Goal: Information Seeking & Learning: Compare options

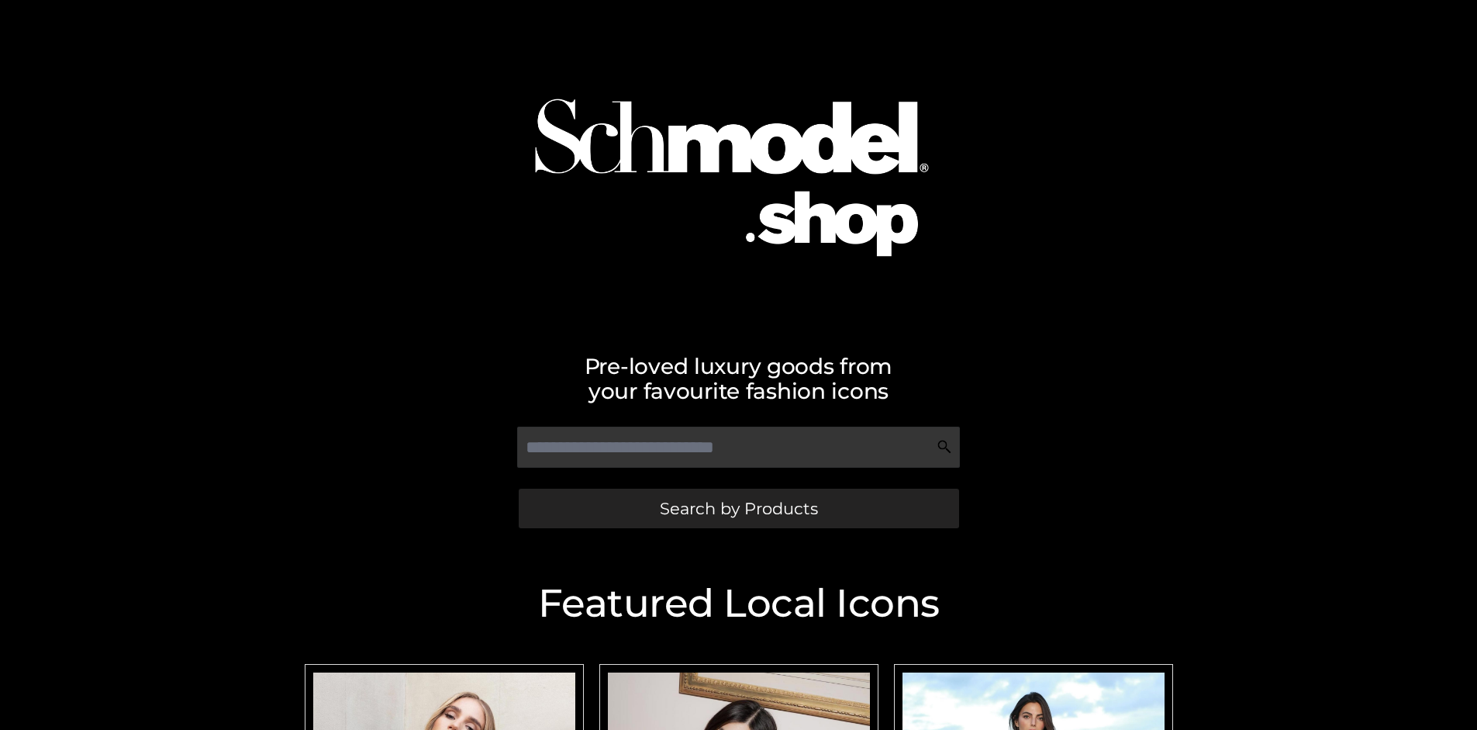
click at [738, 508] on span "Search by Products" at bounding box center [739, 508] width 158 height 16
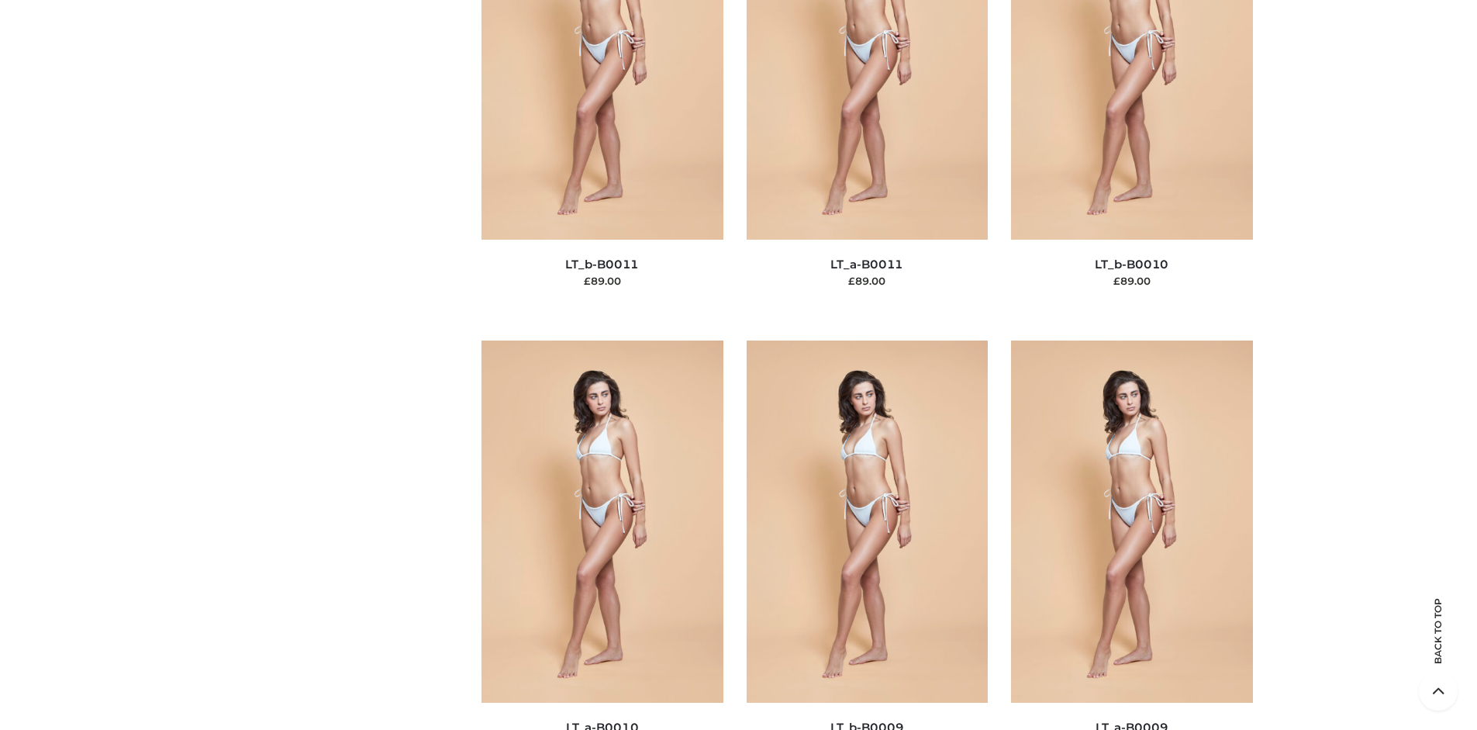
scroll to position [167, 0]
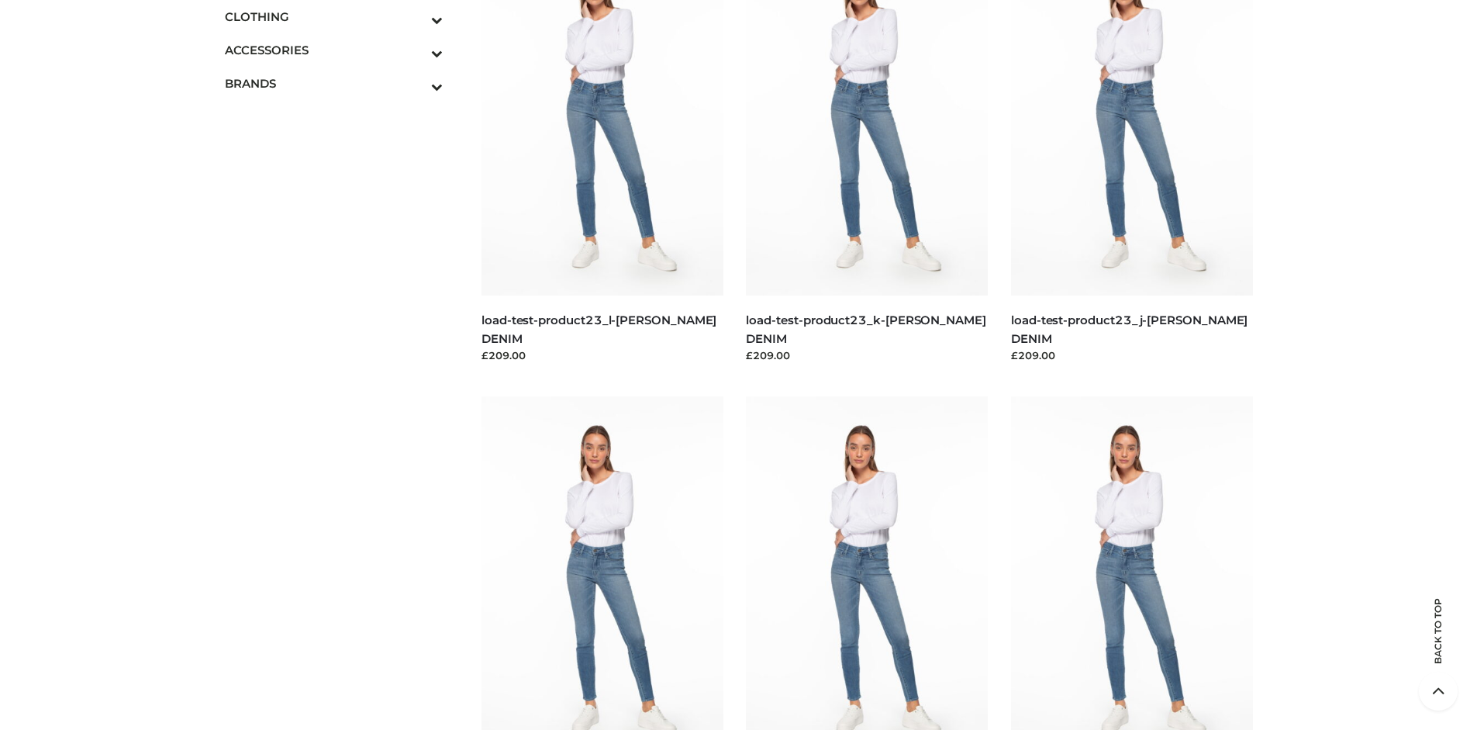
click at [416, 16] on icon "Toggle Submenu" at bounding box center [356, 20] width 174 height 18
click at [341, 150] on span "TWO PIECE" at bounding box center [341, 150] width 203 height 18
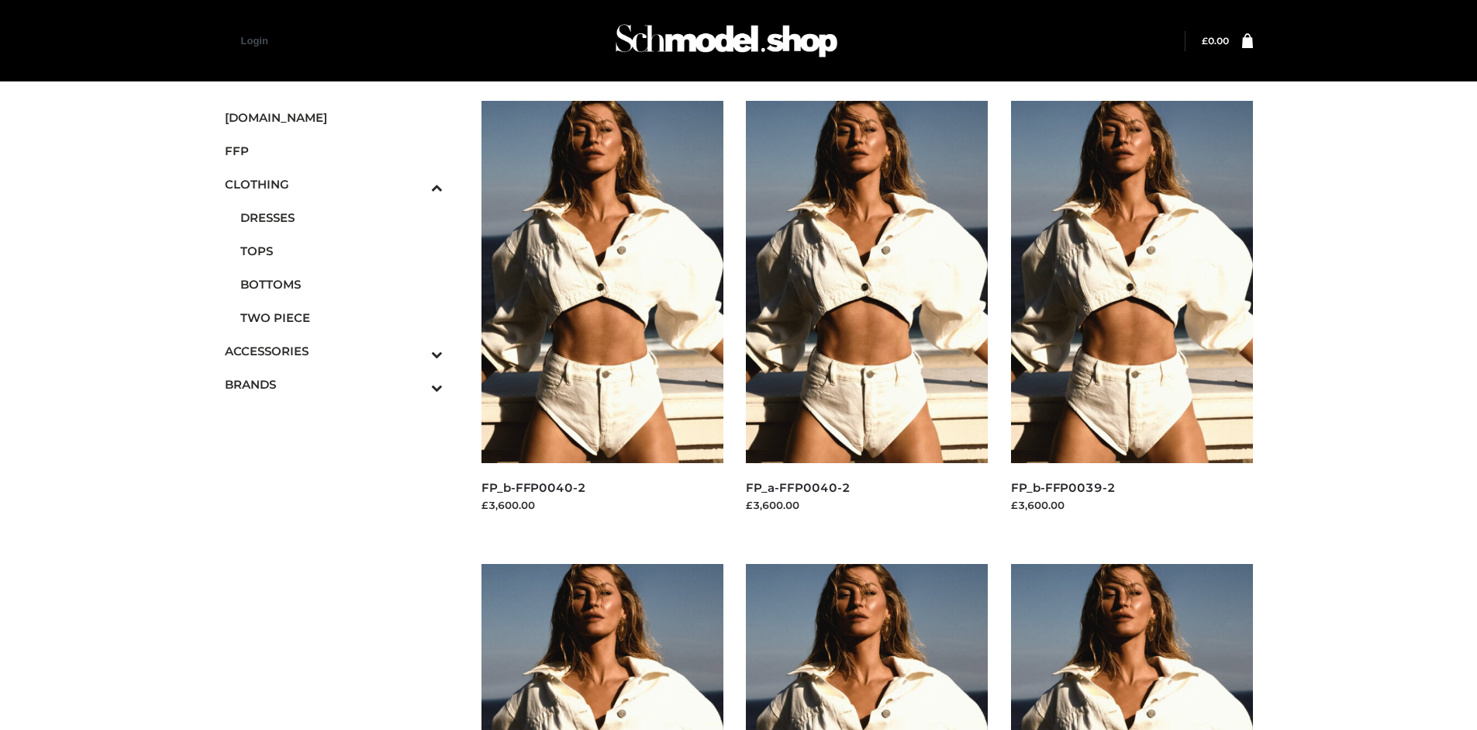
click at [1131, 316] on img at bounding box center [1132, 282] width 242 height 362
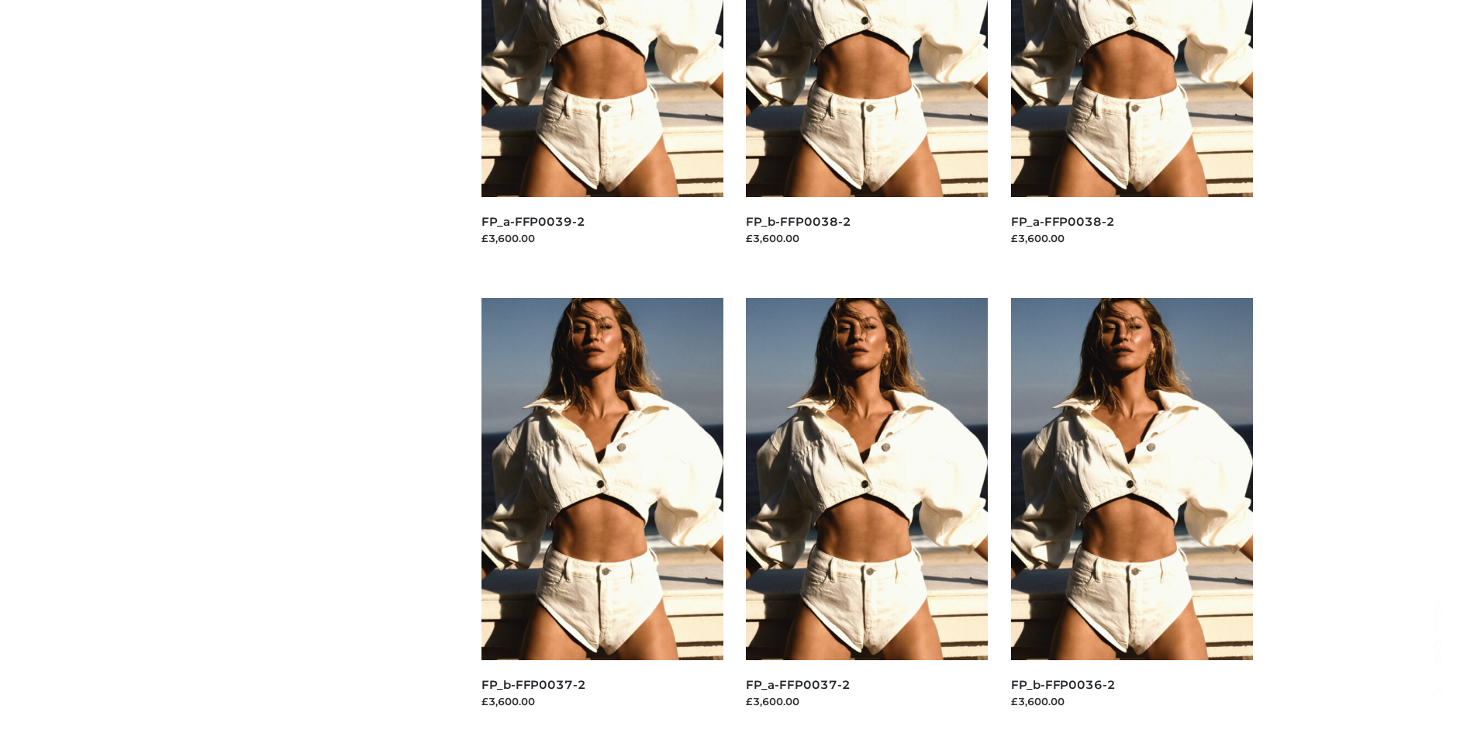
click at [602, 513] on img at bounding box center [602, 479] width 242 height 362
click at [867, 513] on img at bounding box center [867, 479] width 242 height 362
click at [1131, 513] on img at bounding box center [1132, 479] width 242 height 362
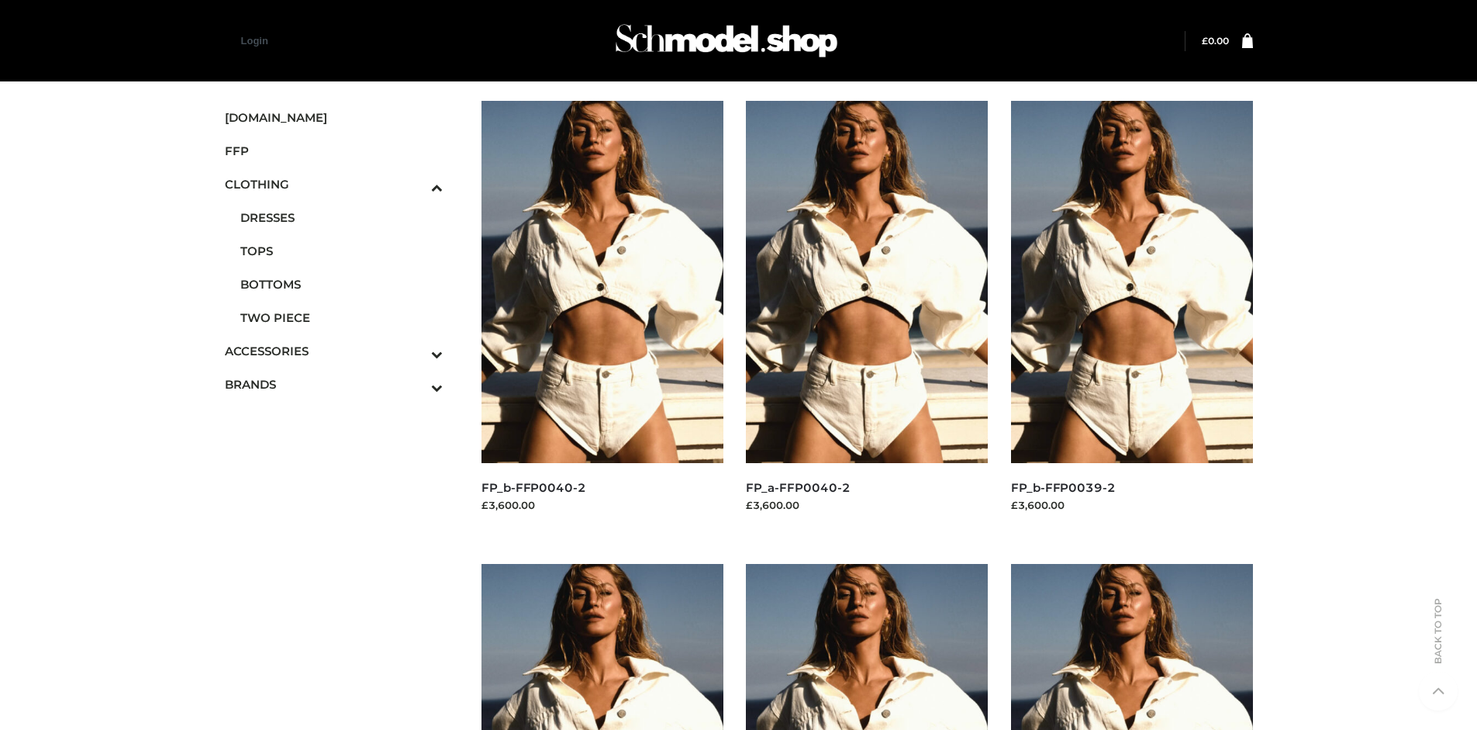
click at [416, 384] on icon "Toggle Submenu" at bounding box center [356, 387] width 174 height 18
click at [341, 317] on span "PARKERSMITH" at bounding box center [341, 318] width 203 height 18
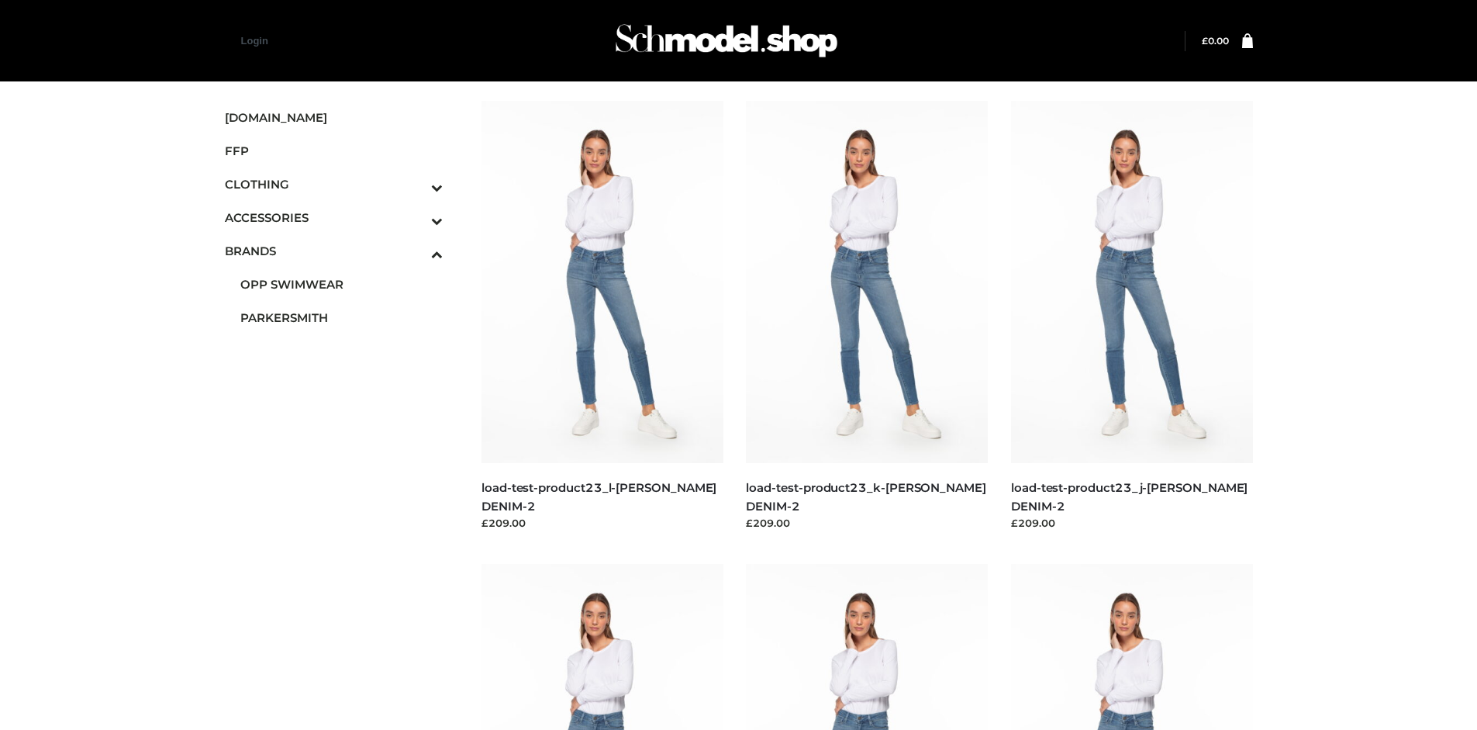
click at [1131, 316] on img at bounding box center [1132, 282] width 242 height 362
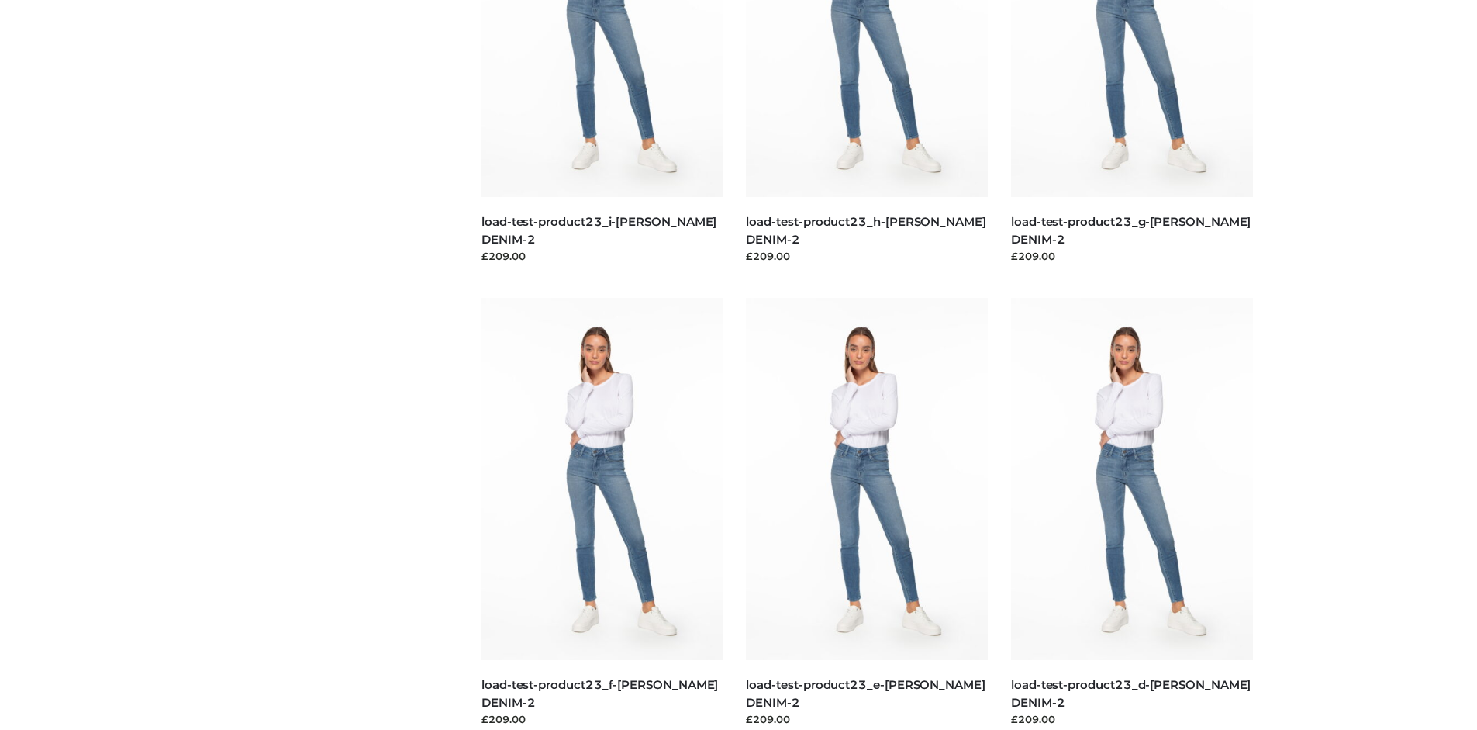
click at [602, 513] on img at bounding box center [602, 479] width 242 height 362
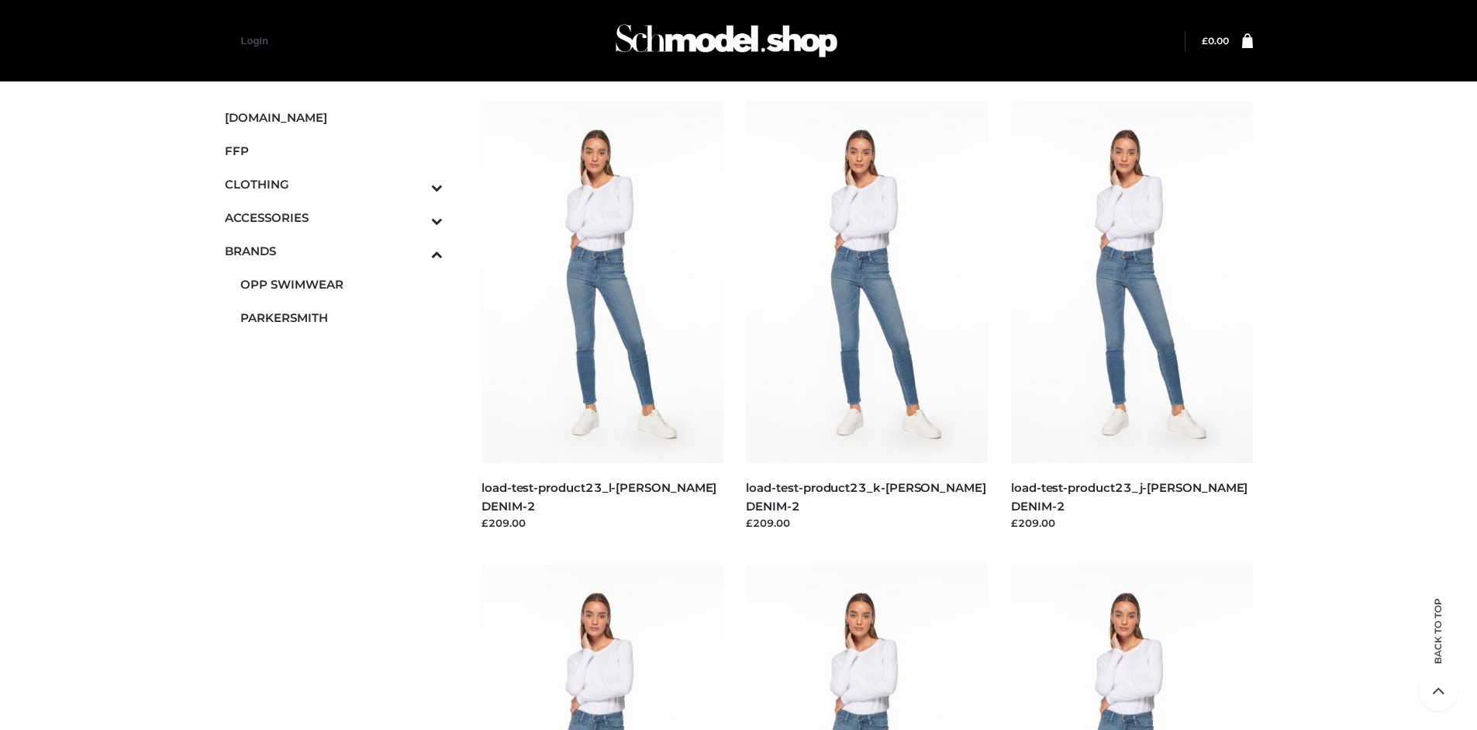
click at [416, 217] on icon "Toggle Submenu" at bounding box center [356, 221] width 174 height 18
click at [341, 250] on span "BAGS" at bounding box center [341, 251] width 203 height 18
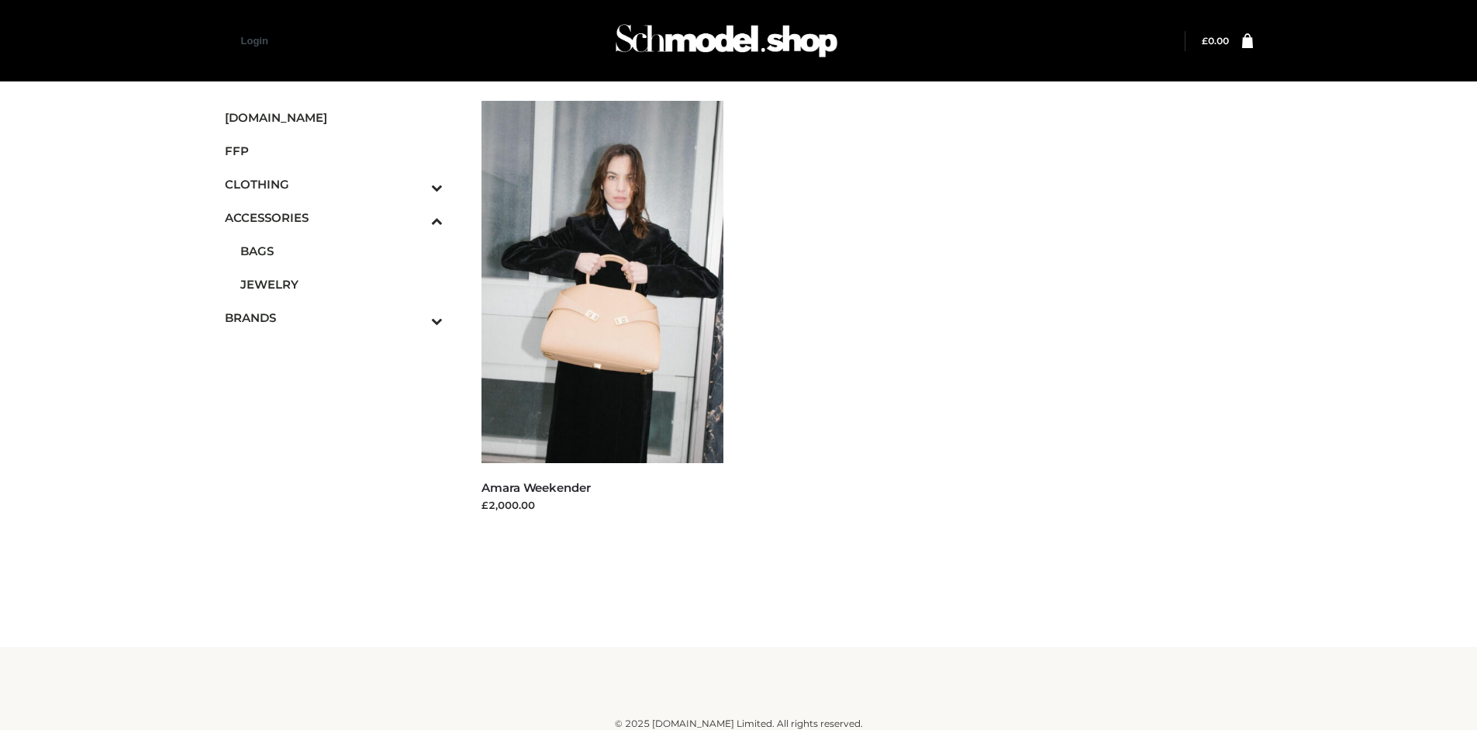
click at [333, 150] on span "FFP" at bounding box center [334, 151] width 219 height 18
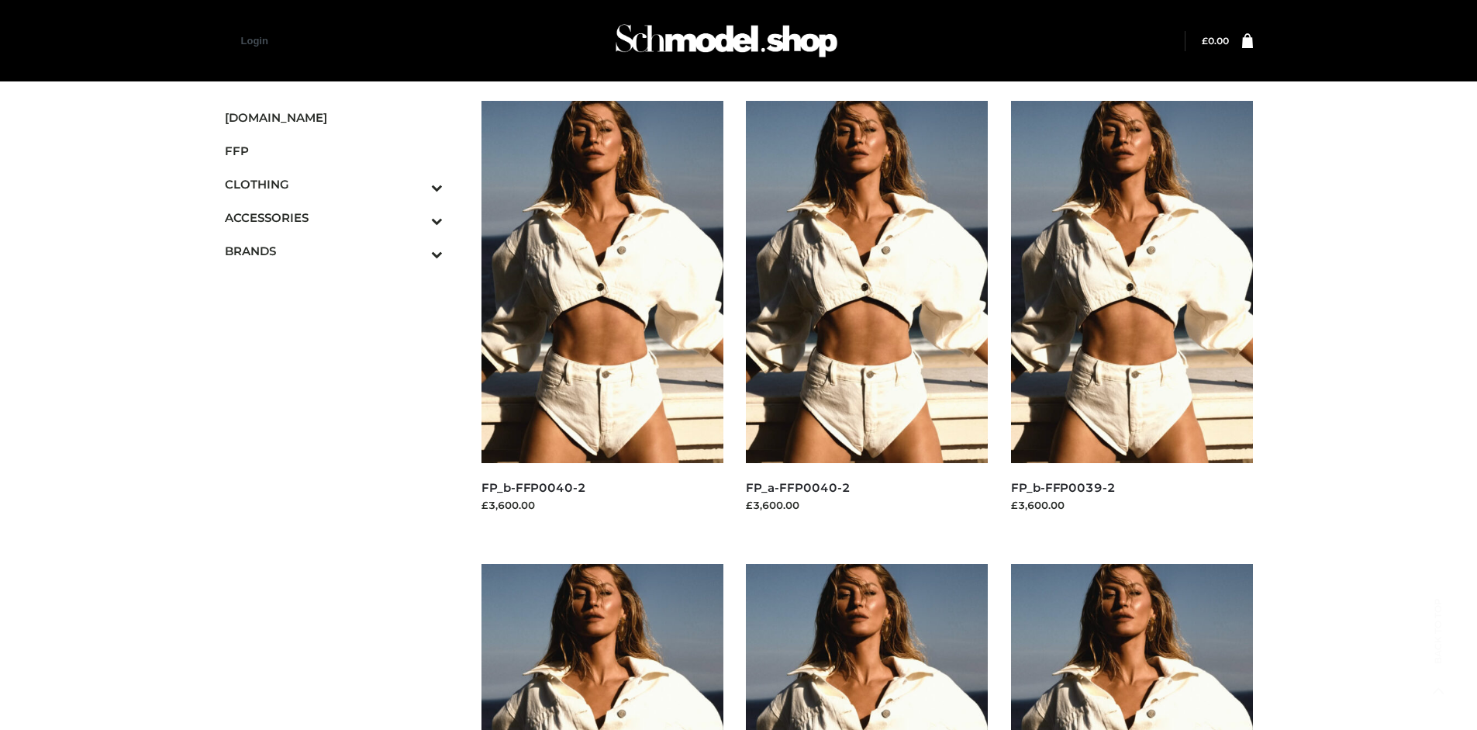
scroll to position [730, 0]
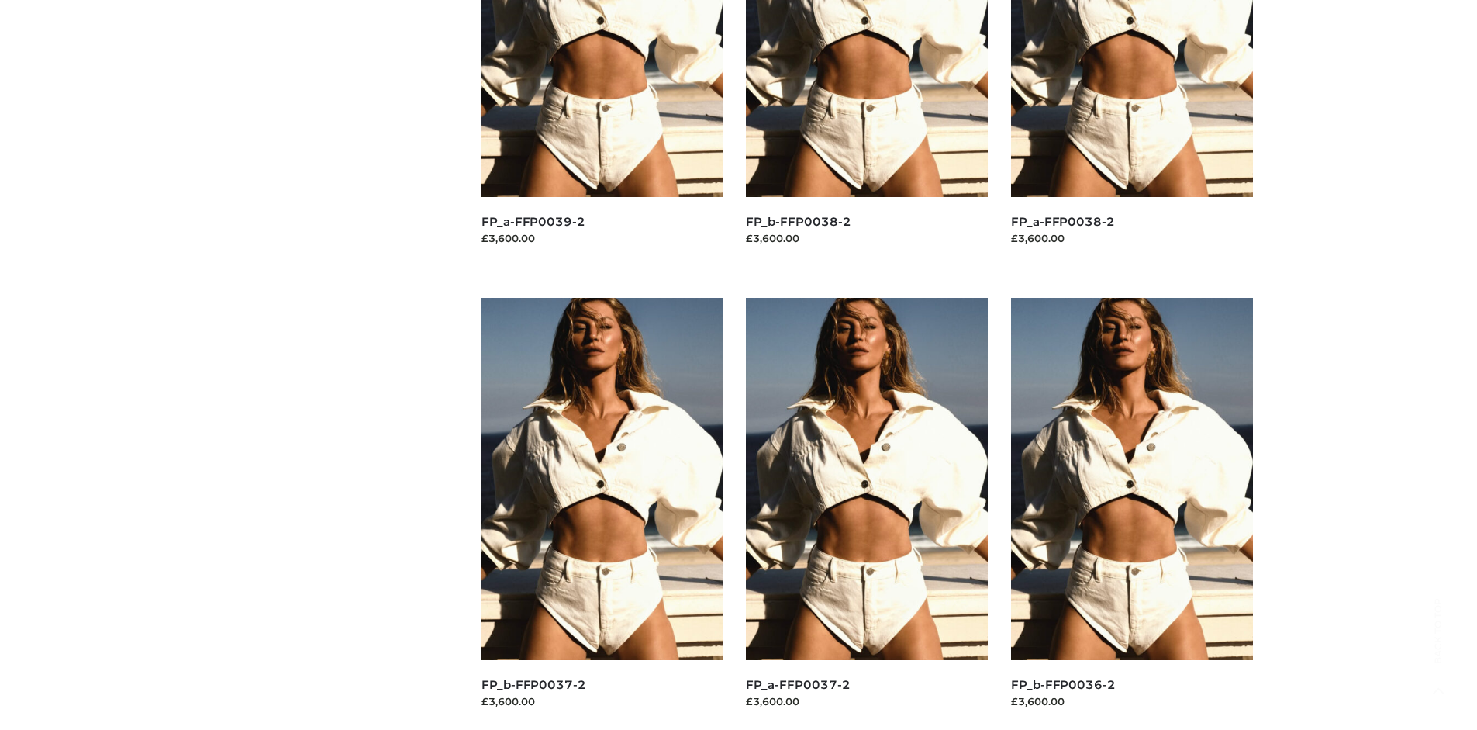
click at [867, 513] on img at bounding box center [867, 479] width 242 height 362
click at [1131, 513] on img at bounding box center [1132, 479] width 242 height 362
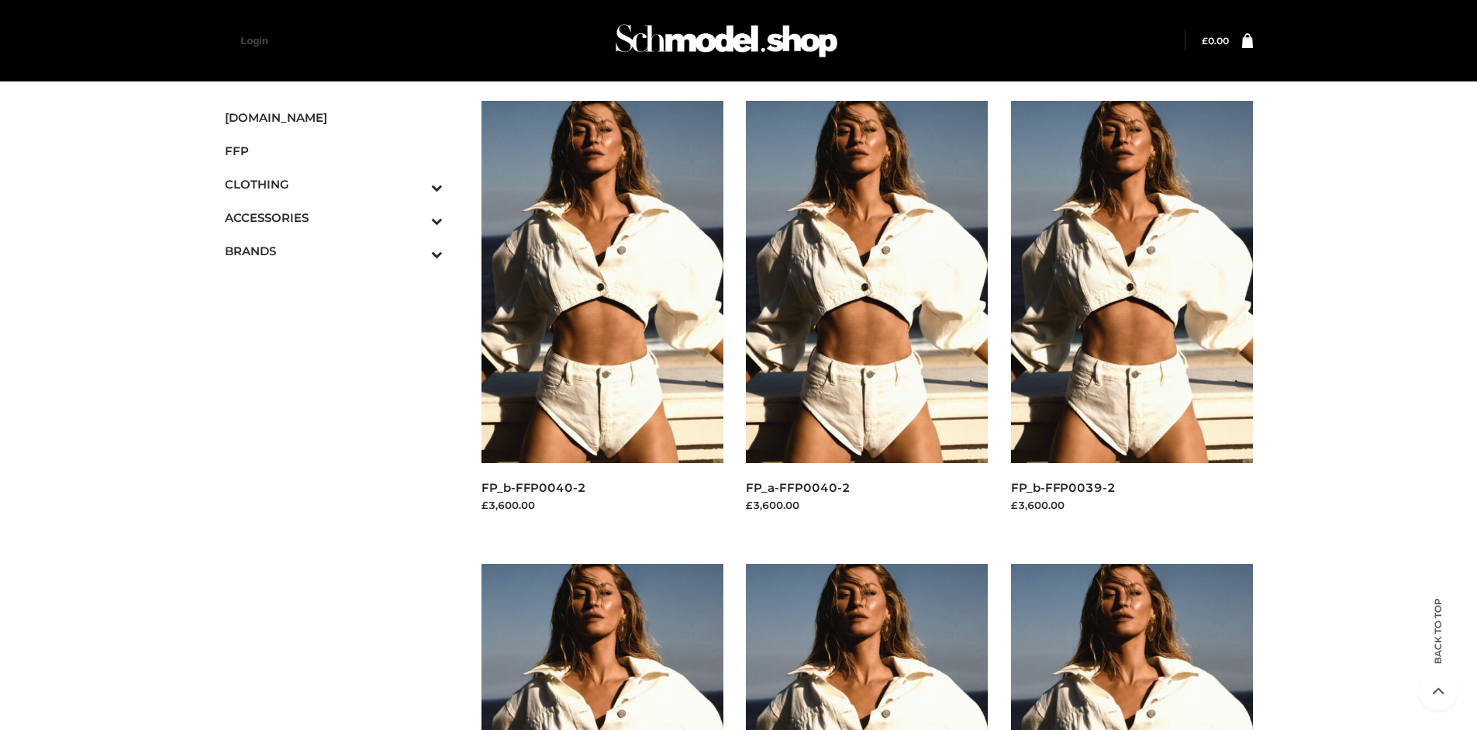
click at [1131, 316] on img at bounding box center [1132, 282] width 242 height 362
